Goal: Information Seeking & Learning: Learn about a topic

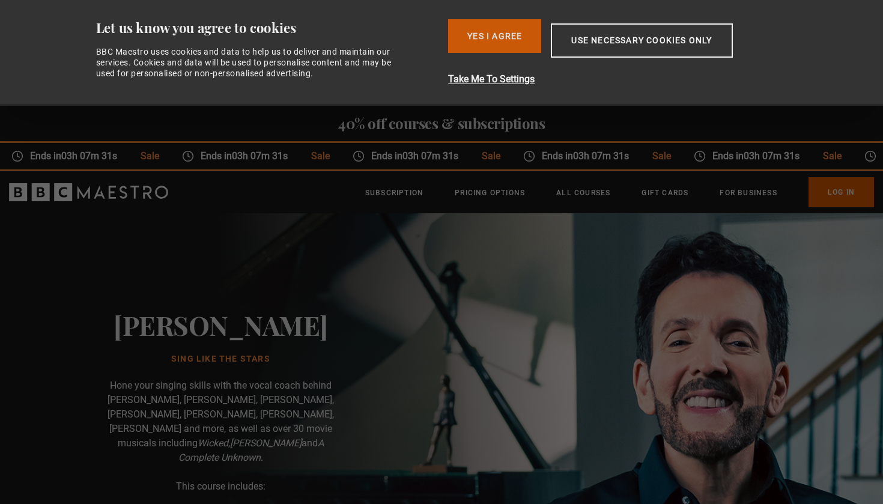
click at [513, 46] on button "Yes I Agree" at bounding box center [494, 36] width 93 height 34
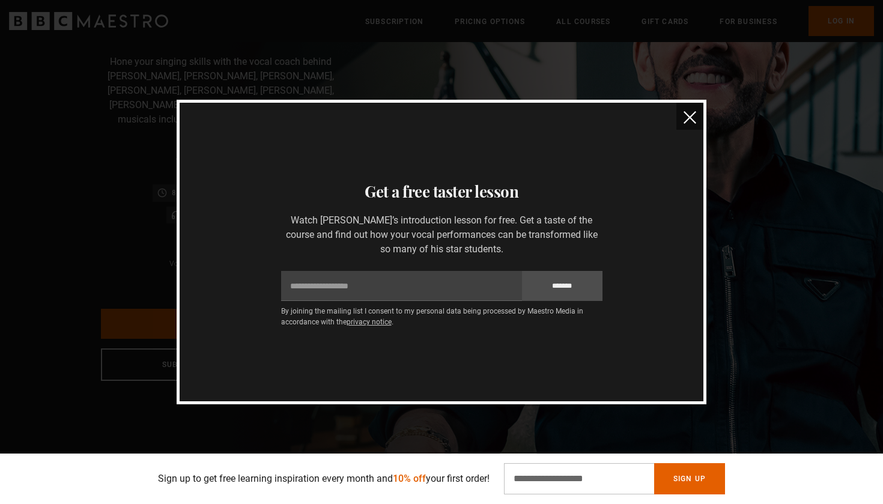
scroll to position [0, 157]
click at [693, 111] on button "close" at bounding box center [689, 116] width 27 height 27
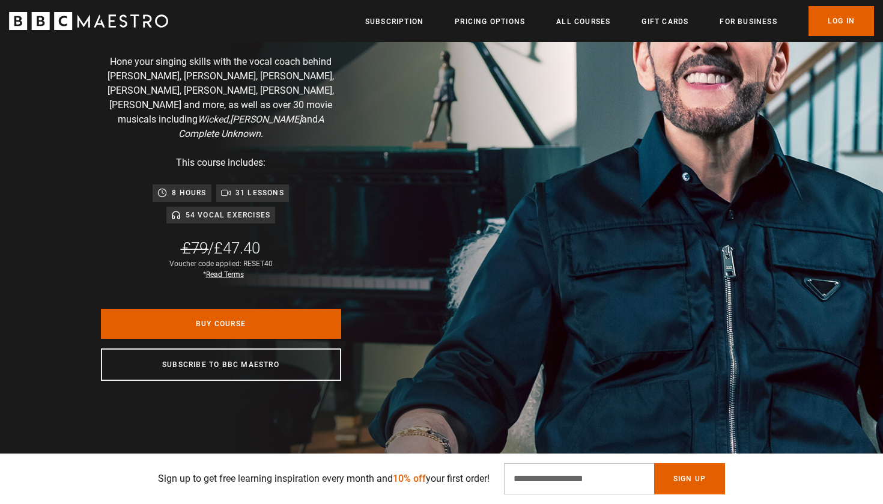
click at [572, 30] on ul "Subscription Pricing Options All Courses Gift Cards For business Already have a…" at bounding box center [619, 21] width 509 height 30
click at [577, 23] on link "All Courses" at bounding box center [583, 22] width 54 height 12
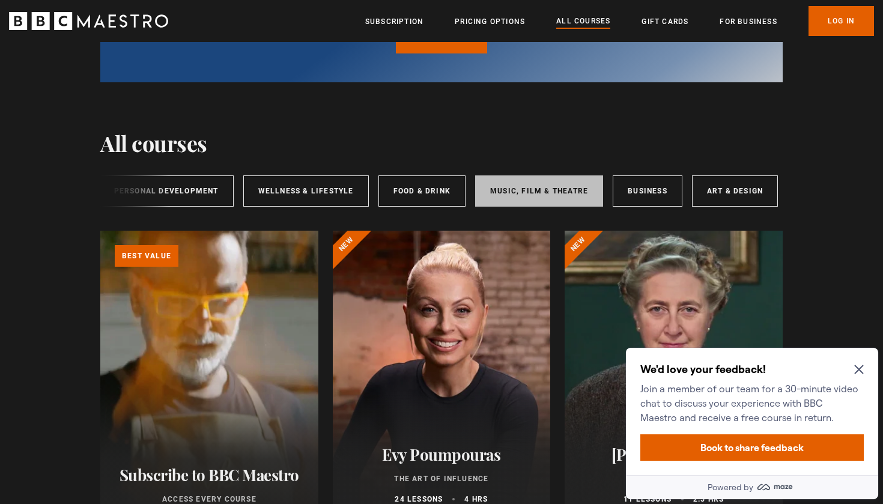
scroll to position [0, 200]
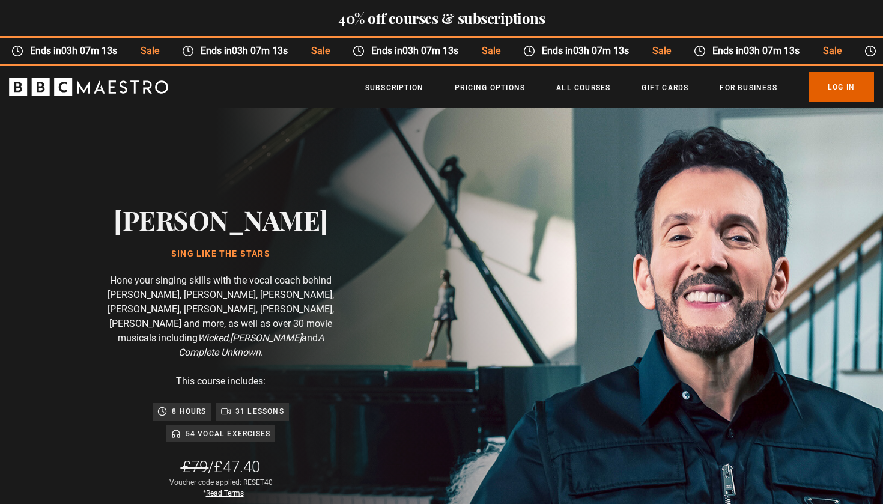
click at [592, 24] on h2 "40% off courses & subscriptions" at bounding box center [441, 18] width 883 height 17
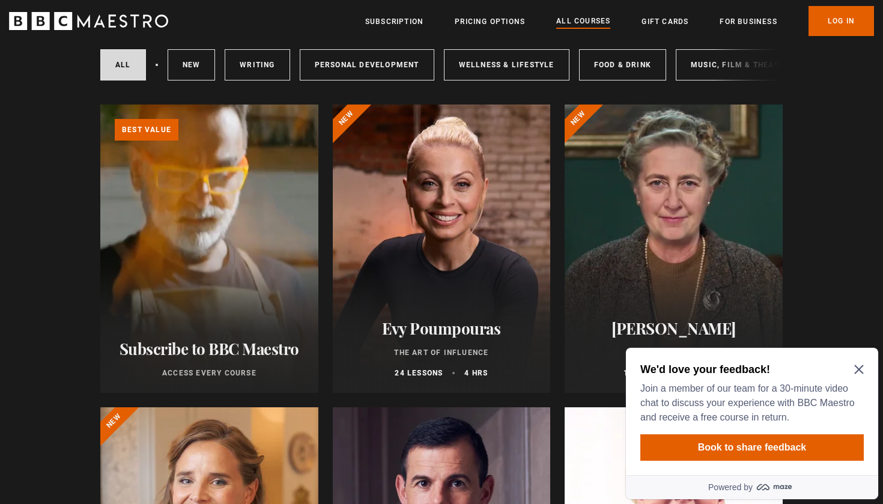
scroll to position [342, 0]
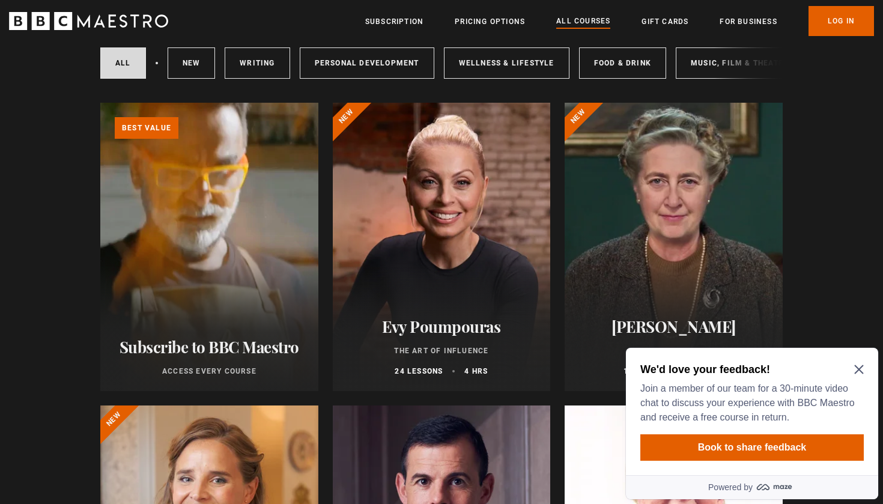
click at [866, 363] on div "We'd love your feedback! Join a member of our team for a 30-minute video chat t…" at bounding box center [752, 411] width 252 height 127
click at [860, 367] on icon "Close Maze Prompt" at bounding box center [859, 370] width 10 height 10
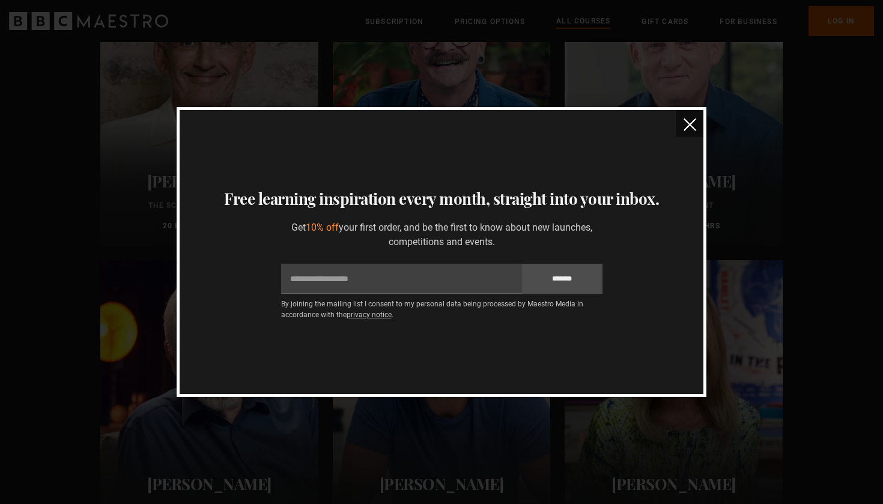
scroll to position [2044, 0]
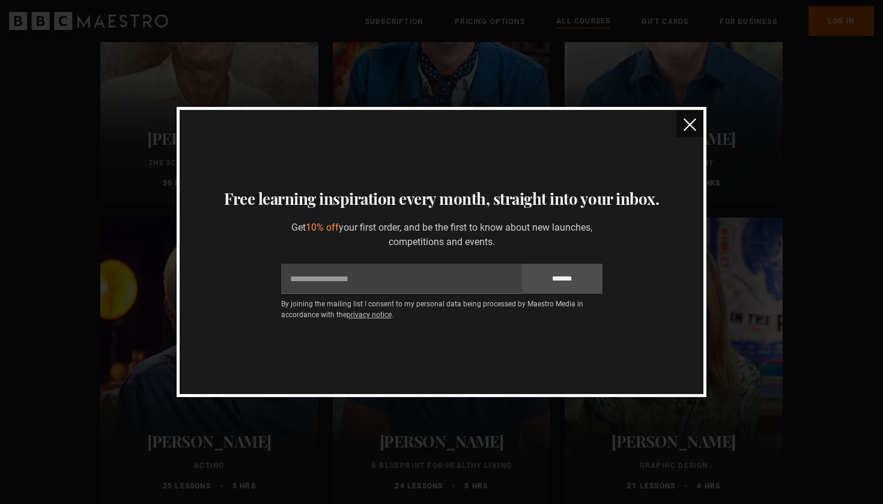
click at [699, 130] on button "close" at bounding box center [689, 123] width 27 height 27
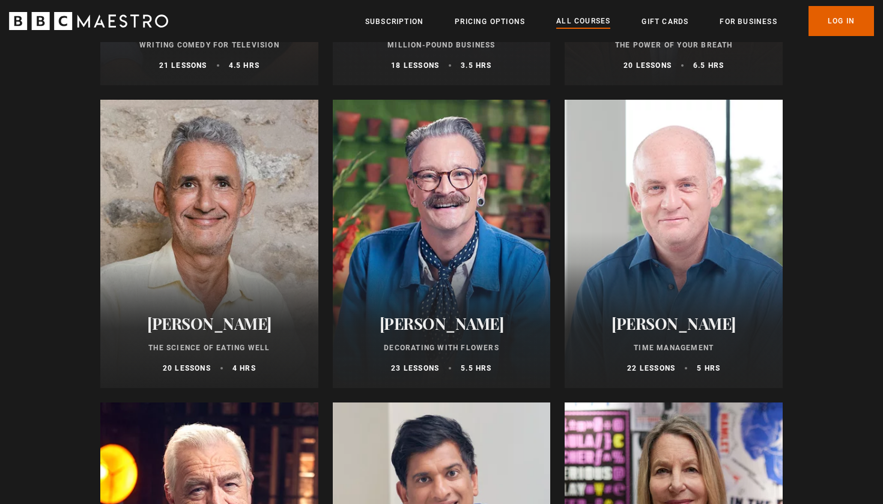
scroll to position [1839, 0]
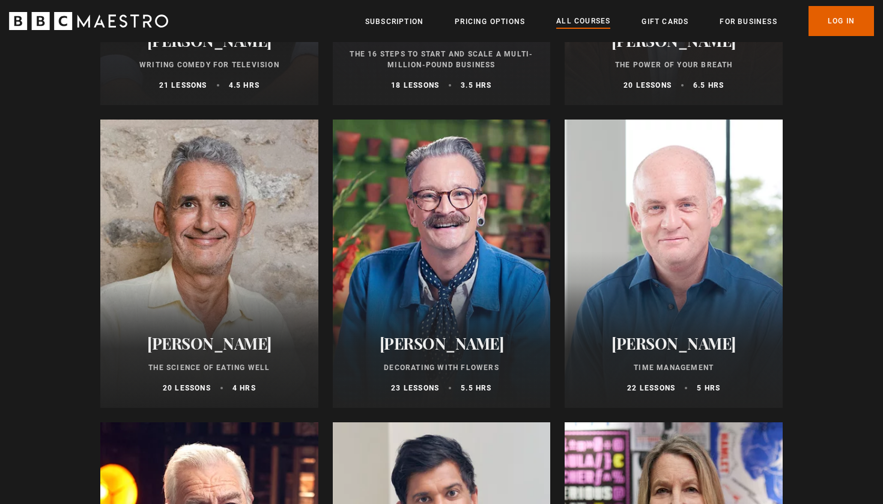
click at [220, 346] on h2 "[PERSON_NAME]" at bounding box center [209, 343] width 189 height 19
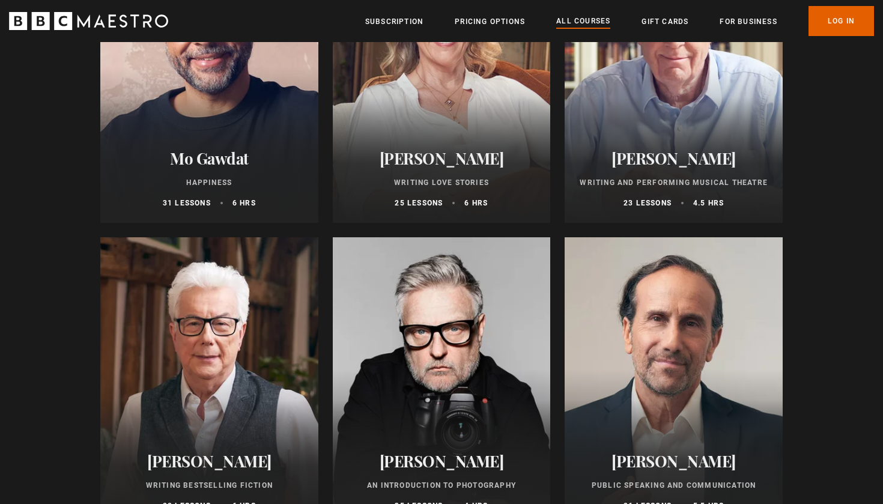
scroll to position [2742, 0]
